Goal: Navigation & Orientation: Go to known website

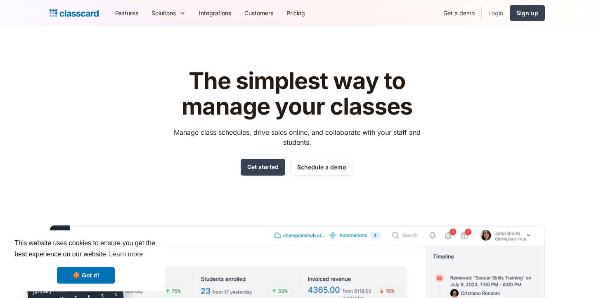
click at [498, 11] on link "Login" at bounding box center [495, 13] width 28 height 19
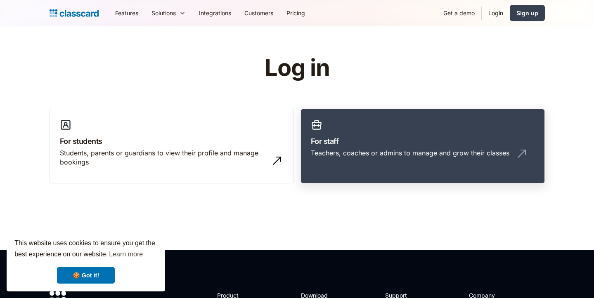
click at [382, 130] on link "For staff Teachers, coaches or admins to manage and grow their classes" at bounding box center [422, 146] width 244 height 75
